Goal: Task Accomplishment & Management: Use online tool/utility

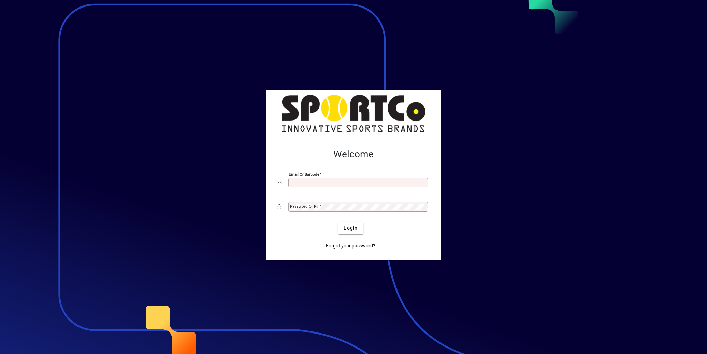
drag, startPoint x: 511, startPoint y: 100, endPoint x: 493, endPoint y: 99, distance: 17.4
click at [509, 100] on div at bounding box center [353, 177] width 707 height 354
click at [388, 184] on input "Email or Barcode" at bounding box center [359, 182] width 138 height 5
type input "**********"
drag, startPoint x: 344, startPoint y: 230, endPoint x: 343, endPoint y: 216, distance: 13.7
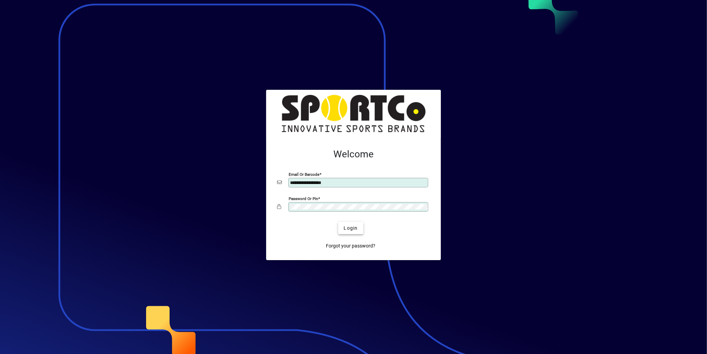
click at [344, 230] on span "Login" at bounding box center [351, 228] width 14 height 7
